Goal: Information Seeking & Learning: Find specific fact

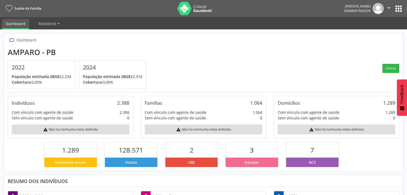
scroll to position [88, 133]
click at [398, 7] on button "apps" at bounding box center [398, 8] width 9 height 9
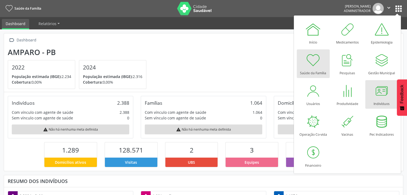
click at [374, 92] on div at bounding box center [381, 91] width 16 height 16
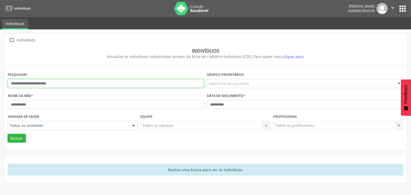
click at [36, 85] on input "text" at bounding box center [106, 83] width 196 height 9
click at [7, 134] on button "Buscar" at bounding box center [16, 138] width 18 height 9
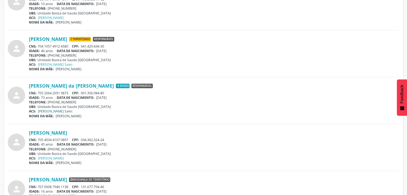
scroll to position [428, 0]
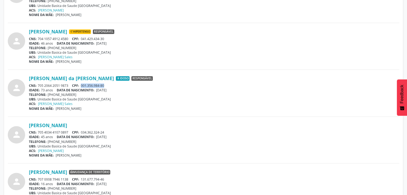
drag, startPoint x: 80, startPoint y: 84, endPoint x: 107, endPoint y: 85, distance: 26.5
click at [107, 85] on div "CNS: 705 2064 2051 9873 CPF: 001.356.984-80" at bounding box center [214, 85] width 370 height 5
copy span "001.356.984-80"
drag, startPoint x: 38, startPoint y: 85, endPoint x: 70, endPoint y: 85, distance: 31.8
click at [70, 85] on div "CNS: 705 2064 2051 9873 CPF: 001.356.984-80" at bounding box center [214, 85] width 370 height 5
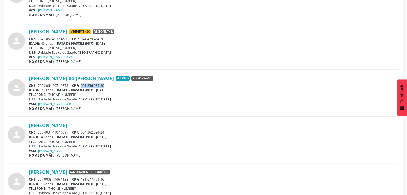
copy div "705 2064 2051 9873"
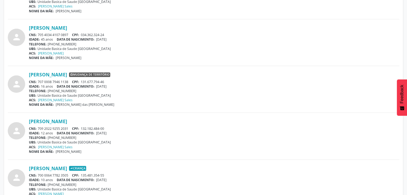
scroll to position [535, 0]
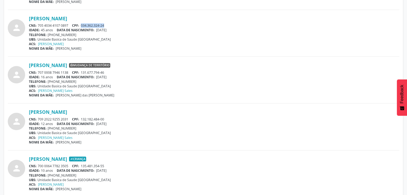
drag, startPoint x: 81, startPoint y: 24, endPoint x: 106, endPoint y: 24, distance: 25.1
click at [106, 24] on div "CNS: 705 4034 4107 0897 CPF: 034.362.324-24" at bounding box center [214, 25] width 370 height 5
copy span "034.362.324-24"
drag, startPoint x: 37, startPoint y: 25, endPoint x: 68, endPoint y: 24, distance: 30.8
click at [68, 24] on div "CNS: 705 4034 4107 0897 CPF: 034.362.324-24" at bounding box center [214, 25] width 370 height 5
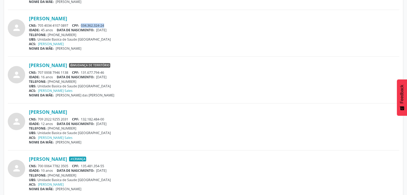
copy div "705 4034 4107 0897"
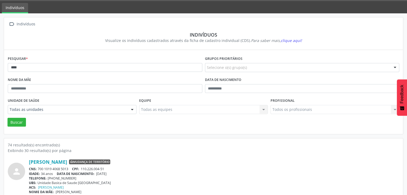
scroll to position [0, 0]
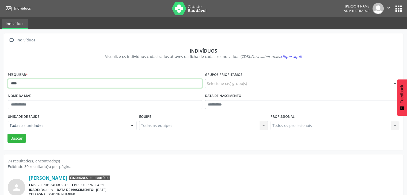
click at [27, 82] on input "****" at bounding box center [105, 83] width 194 height 9
type input "*"
click at [7, 134] on button "Buscar" at bounding box center [16, 138] width 18 height 9
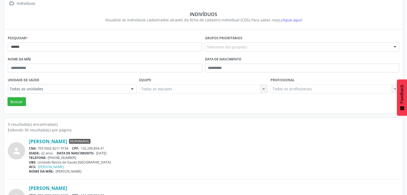
scroll to position [116, 0]
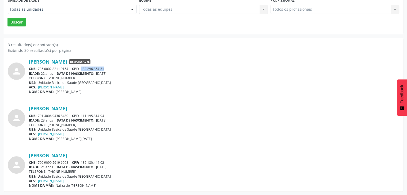
drag, startPoint x: 81, startPoint y: 68, endPoint x: 108, endPoint y: 68, distance: 27.0
click at [108, 68] on div "CNS: 705 0002 8211 9154 CPF: 132.296.854-31" at bounding box center [214, 69] width 370 height 5
copy span "132.296.854-31"
drag, startPoint x: 39, startPoint y: 69, endPoint x: 68, endPoint y: 68, distance: 29.7
click at [68, 68] on div "CNS: 705 0002 8211 9154 CPF: 132.296.854-31" at bounding box center [214, 69] width 370 height 5
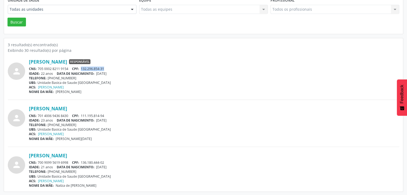
copy div "705 0002 8211 9154"
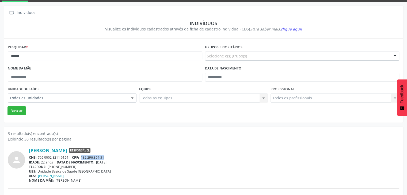
scroll to position [0, 0]
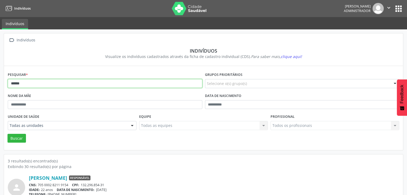
click at [45, 86] on input "******" at bounding box center [105, 83] width 194 height 9
type input "*"
click at [7, 134] on button "Buscar" at bounding box center [16, 138] width 18 height 9
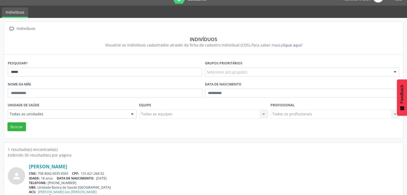
scroll to position [22, 0]
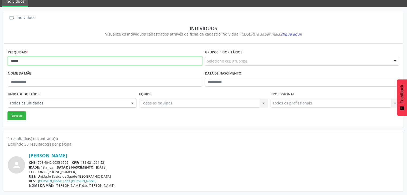
click at [26, 59] on input "*****" at bounding box center [105, 61] width 194 height 9
click at [7, 112] on button "Buscar" at bounding box center [16, 116] width 18 height 9
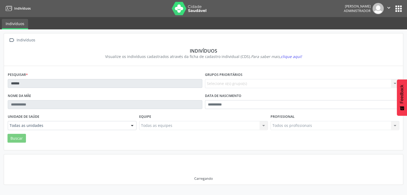
scroll to position [0, 0]
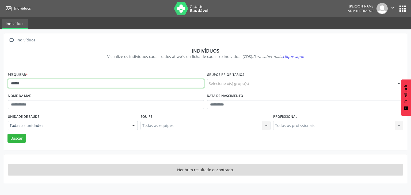
click at [49, 86] on input "******" at bounding box center [106, 83] width 196 height 9
click at [7, 134] on button "Buscar" at bounding box center [16, 138] width 18 height 9
click at [41, 82] on input "**********" at bounding box center [106, 83] width 196 height 9
type input "*"
click at [7, 134] on button "Buscar" at bounding box center [16, 138] width 18 height 9
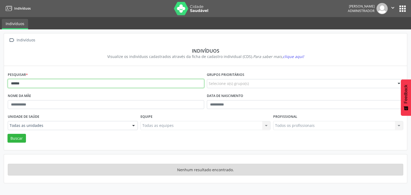
click at [41, 82] on input "******" at bounding box center [106, 83] width 196 height 9
type input "*"
click at [7, 134] on button "Buscar" at bounding box center [16, 138] width 18 height 9
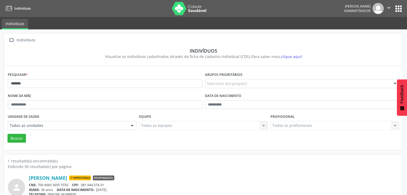
scroll to position [22, 0]
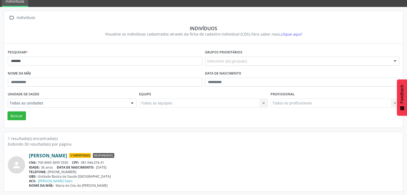
click at [67, 155] on link "Ana Tatiana Lima Machado do Nascimento" at bounding box center [48, 156] width 38 height 6
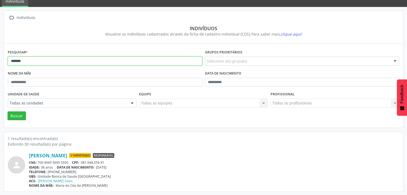
click at [36, 63] on input "*******" at bounding box center [105, 61] width 194 height 9
type input "*"
type input "******"
click at [7, 112] on button "Buscar" at bounding box center [16, 116] width 18 height 9
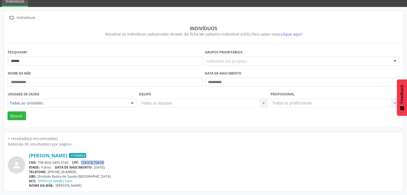
drag, startPoint x: 82, startPoint y: 162, endPoint x: 109, endPoint y: 162, distance: 27.0
click at [109, 162] on div "CNS: 708 4032 0495 6160 CPF: 134.918.764-00" at bounding box center [214, 162] width 370 height 5
copy span "134.918.764-00"
drag, startPoint x: 39, startPoint y: 161, endPoint x: 69, endPoint y: 161, distance: 30.8
click at [69, 161] on div "CNS: 708 4032 0495 6160 CPF: 134.918.764-00" at bounding box center [214, 162] width 370 height 5
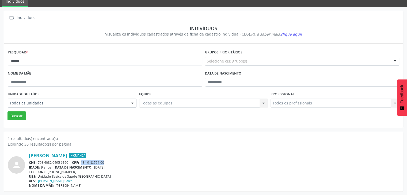
copy div "708 4032 0495 6160"
